Goal: Transaction & Acquisition: Download file/media

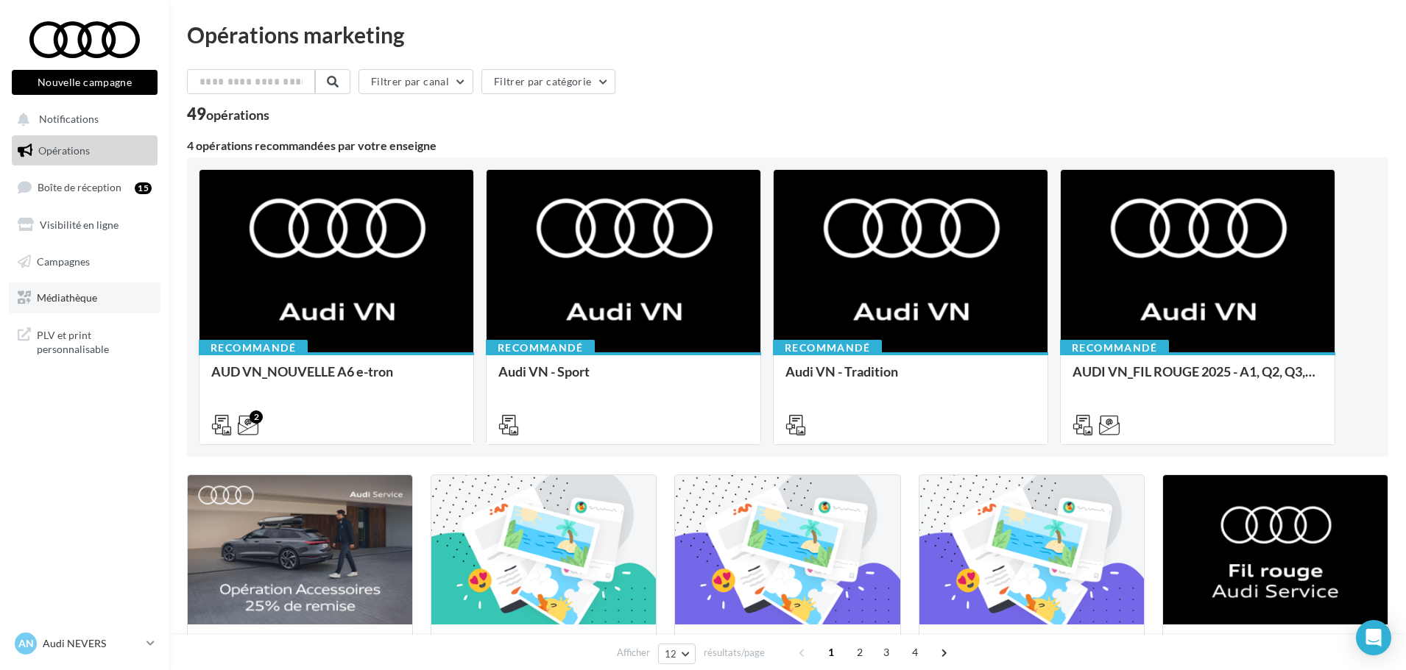
click at [56, 297] on span "Médiathèque" at bounding box center [67, 297] width 60 height 13
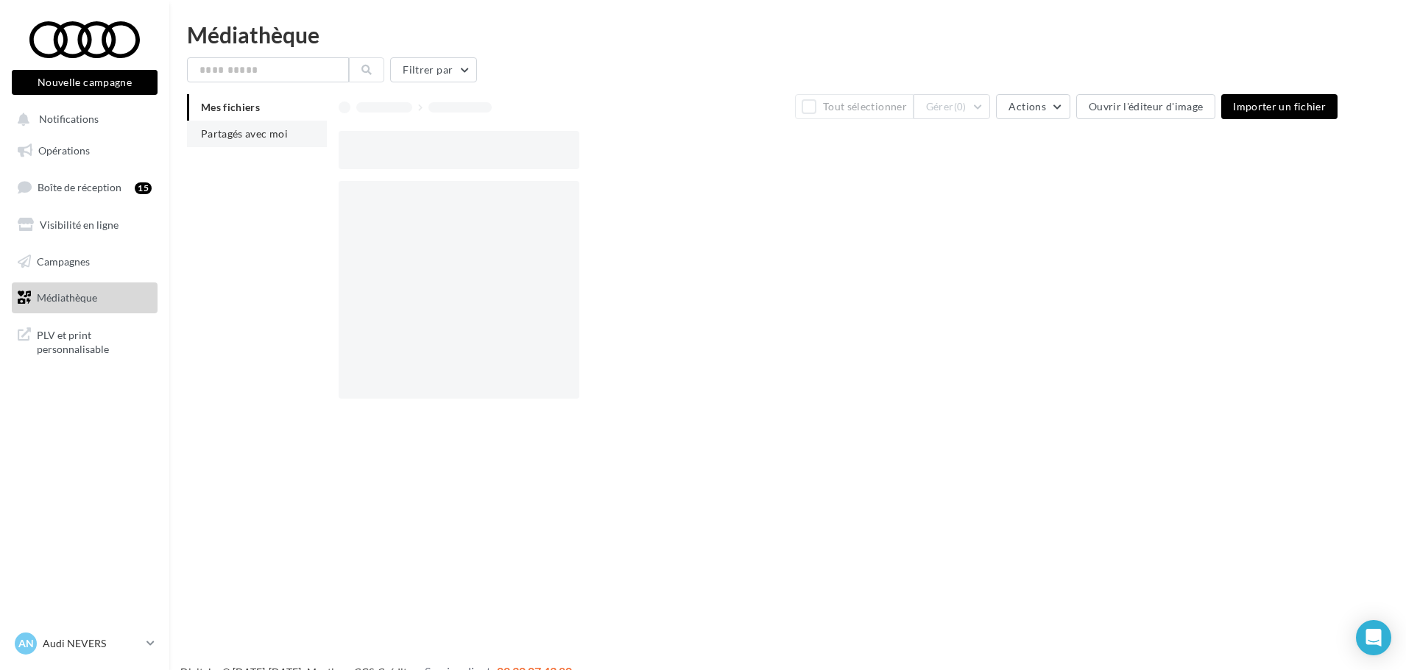
click at [248, 143] on li "Partagés avec moi" at bounding box center [257, 134] width 140 height 26
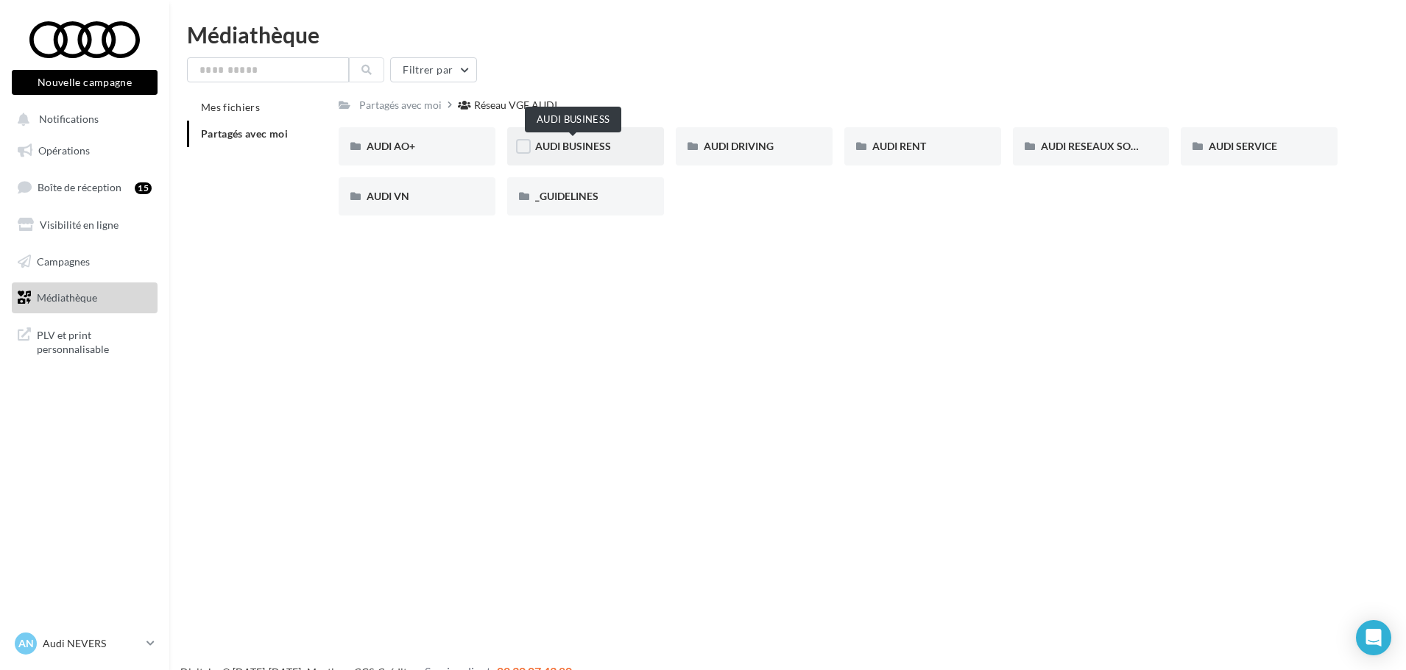
click at [566, 148] on span "AUDI BUSINESS" at bounding box center [573, 146] width 76 height 13
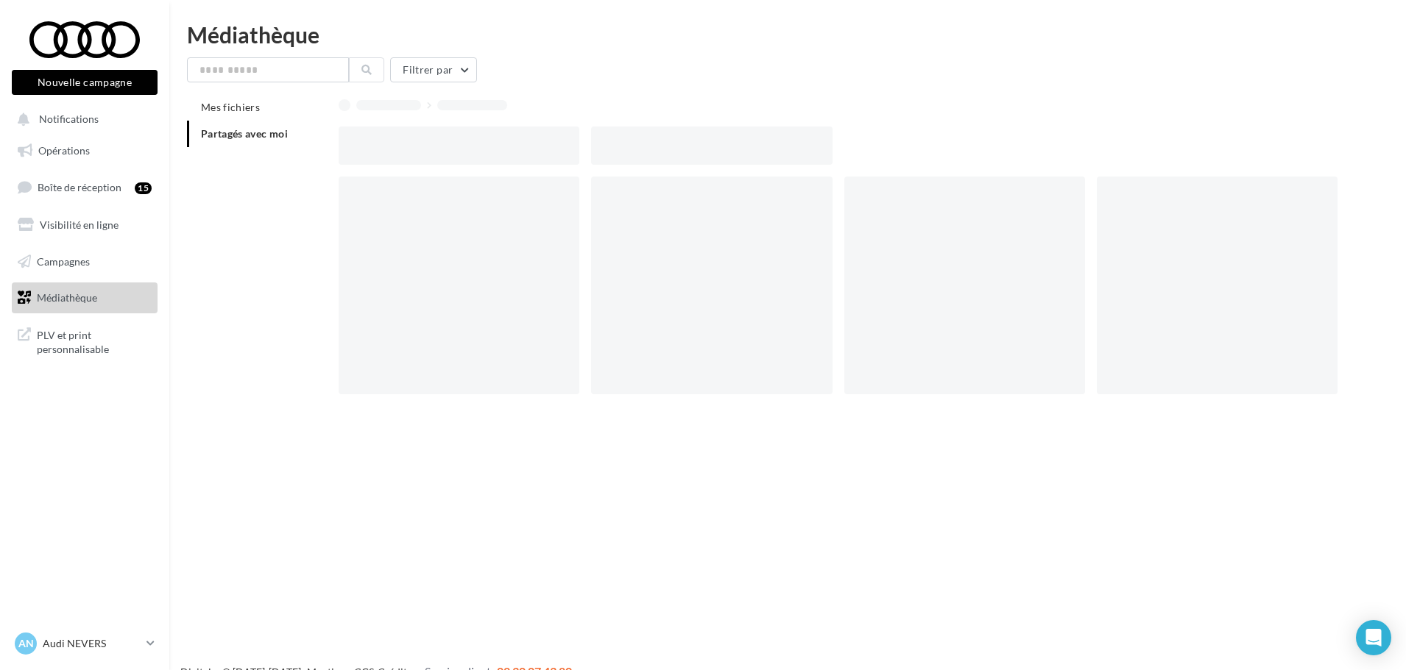
click at [566, 148] on div at bounding box center [459, 146] width 241 height 38
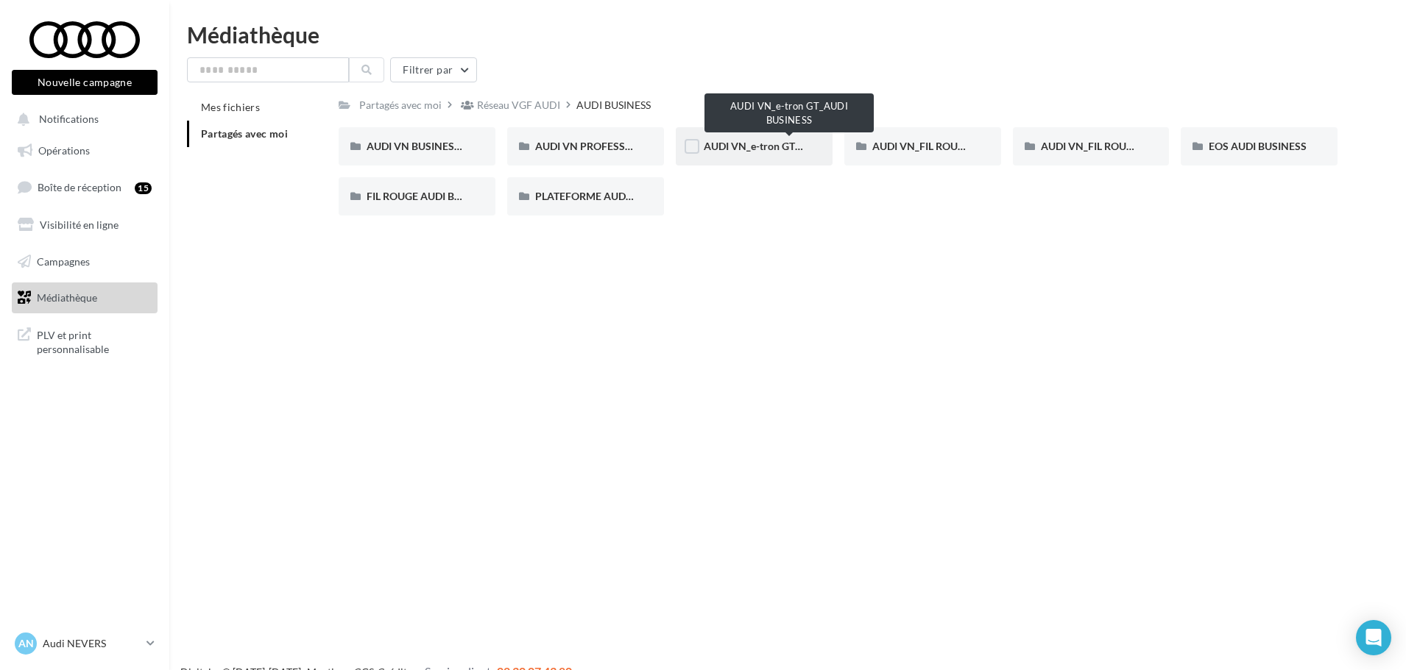
click at [760, 146] on span "AUDI VN_e-tron GT_AUDI BUSINESS" at bounding box center [789, 146] width 171 height 13
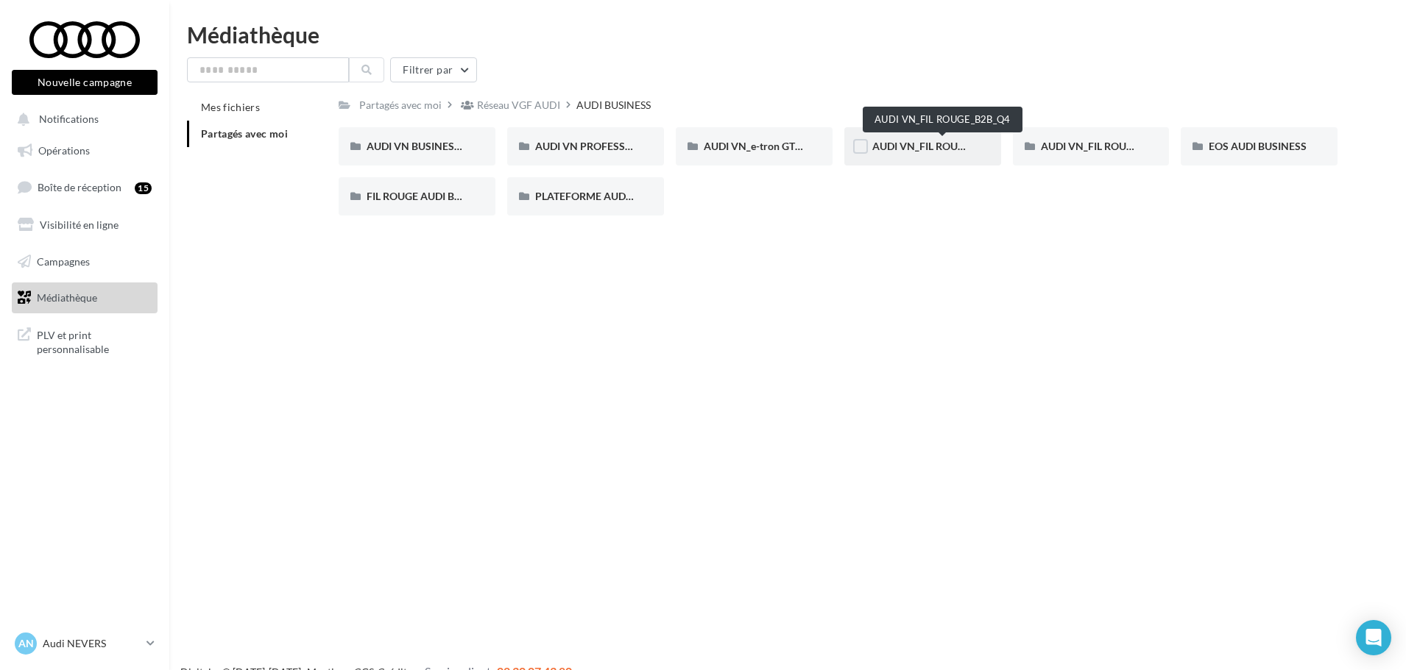
click at [940, 143] on span "AUDI VN_FIL ROUGE_B2B_Q4" at bounding box center [942, 146] width 141 height 13
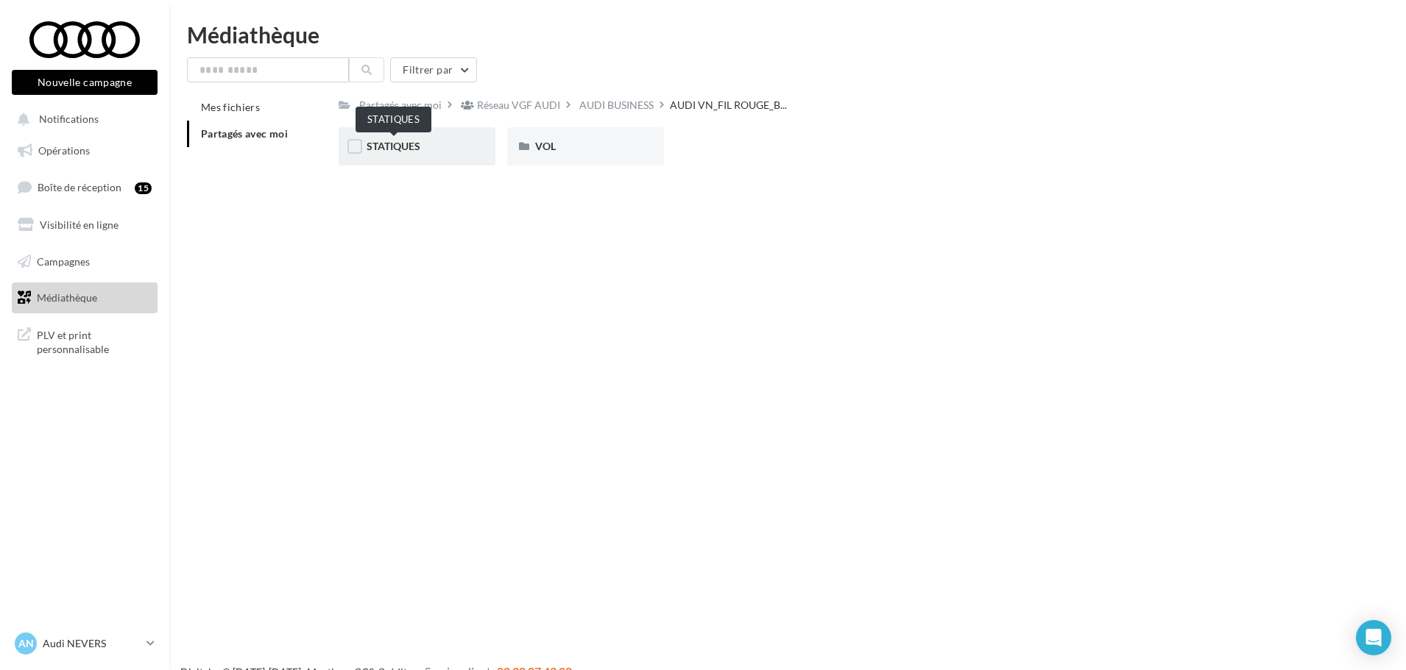
click at [400, 149] on span "STATIQUES" at bounding box center [394, 146] width 54 height 13
click at [428, 140] on div "LINKEDIN" at bounding box center [417, 146] width 101 height 15
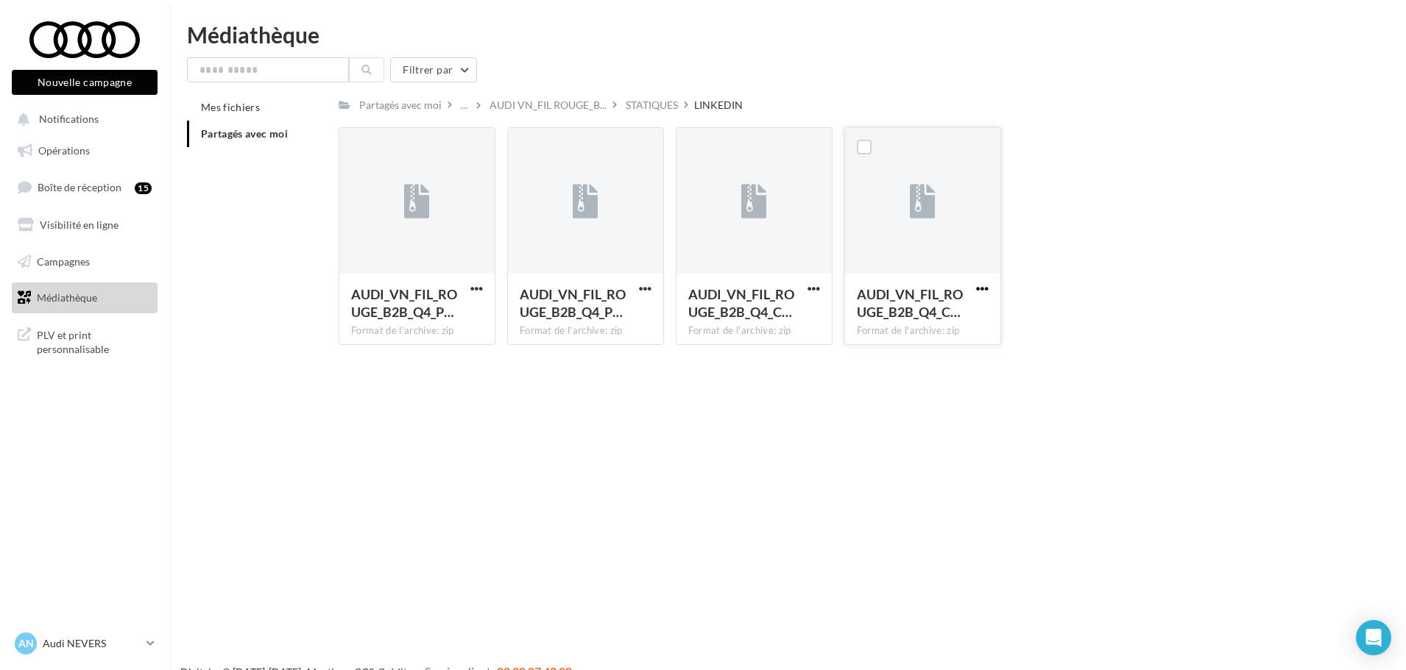
click at [984, 288] on span "button" at bounding box center [982, 289] width 13 height 13
click at [915, 320] on button "Télécharger" at bounding box center [917, 318] width 147 height 38
